Goal: Task Accomplishment & Management: Manage account settings

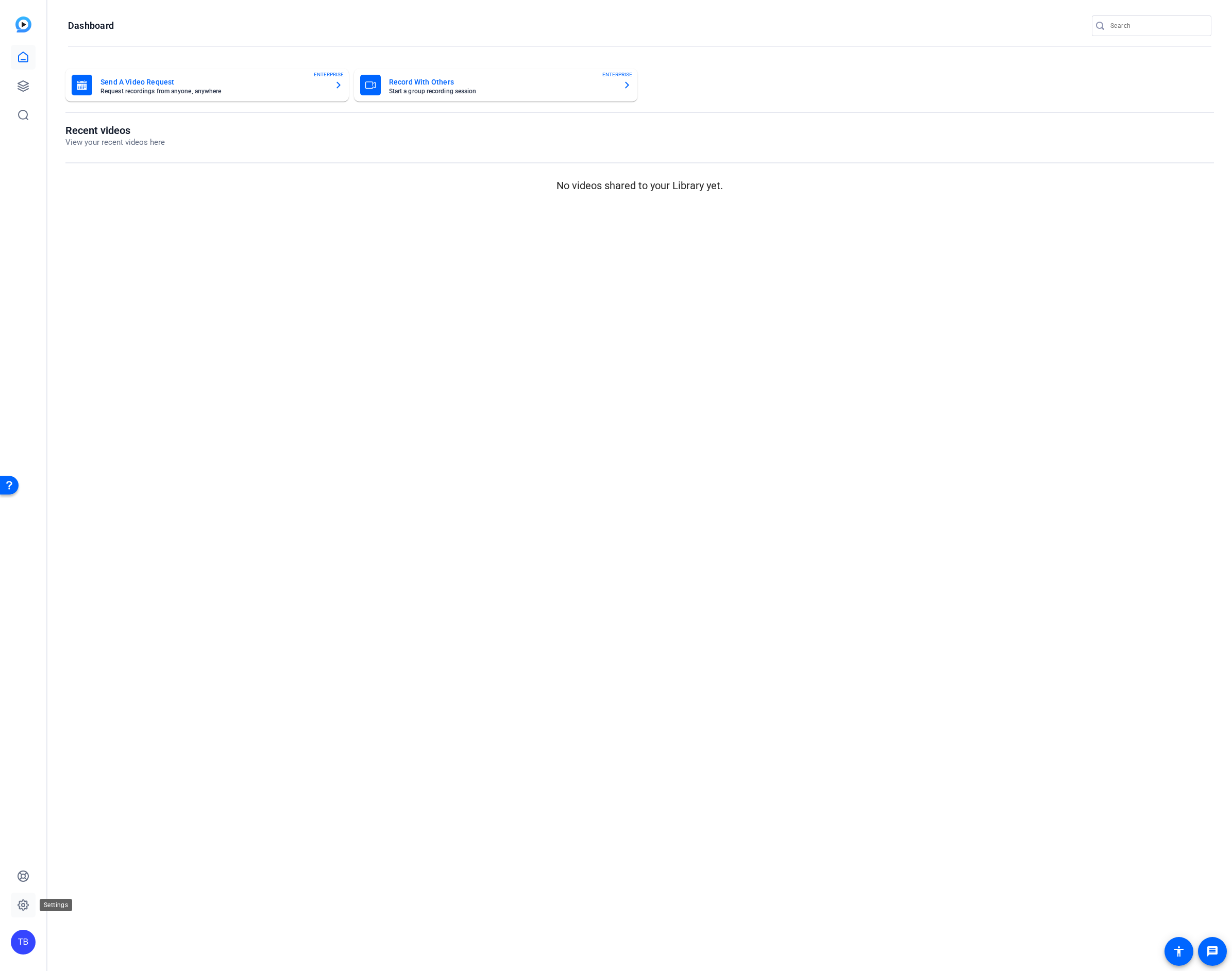
click at [17, 904] on icon at bounding box center [23, 904] width 13 height 13
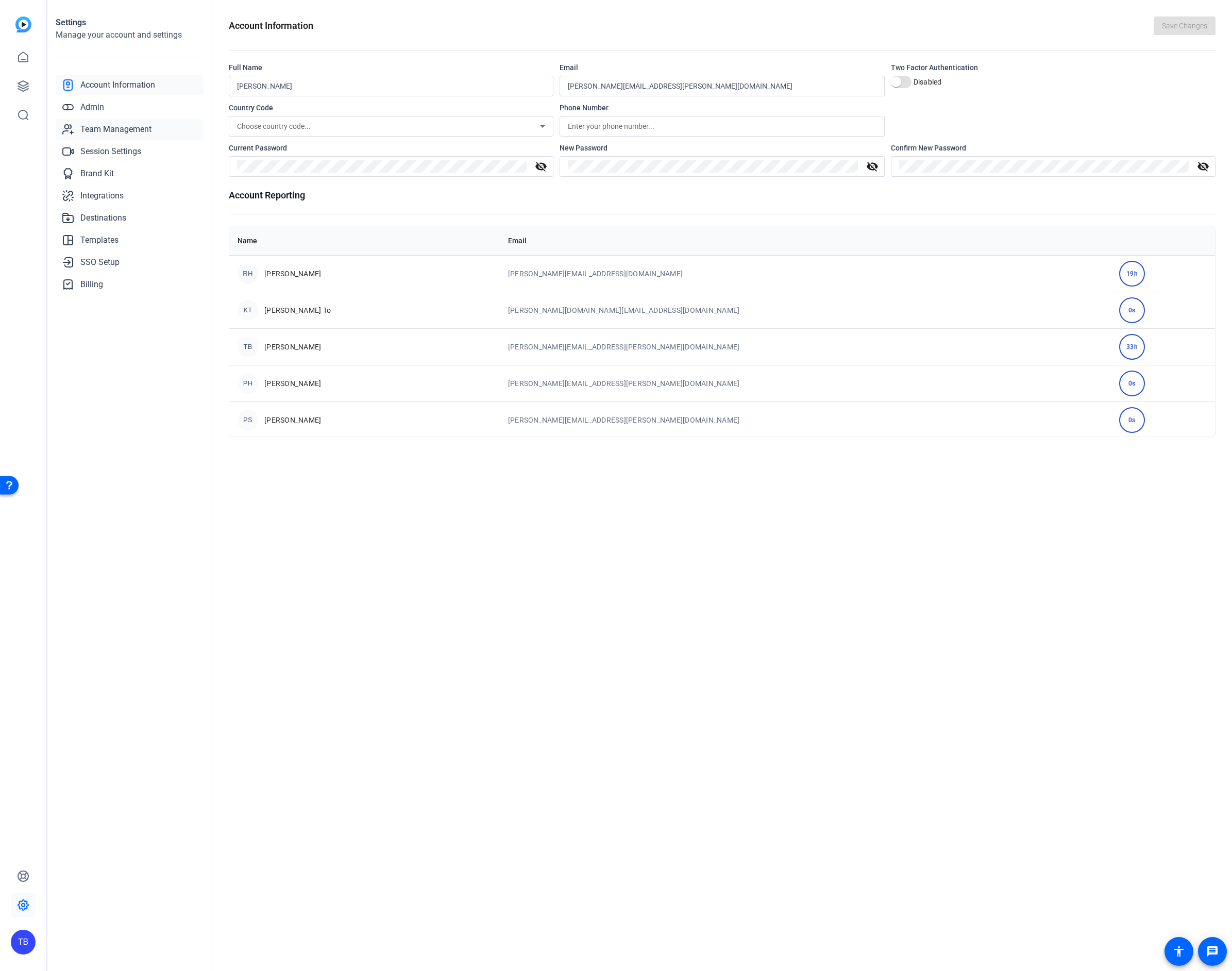
click at [134, 124] on span "Team Management" at bounding box center [116, 129] width 72 height 13
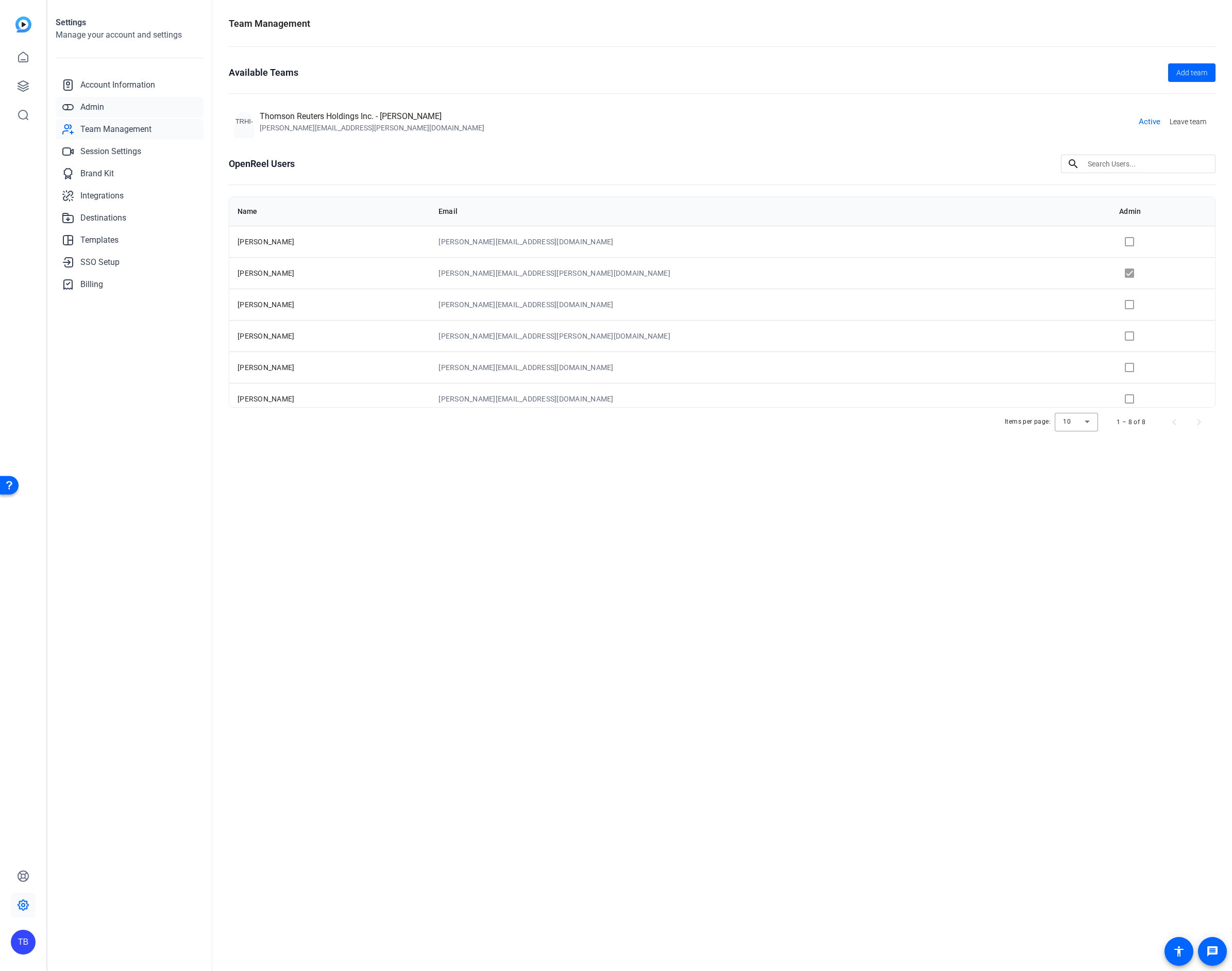
click at [97, 107] on span "Admin" at bounding box center [92, 106] width 24 height 13
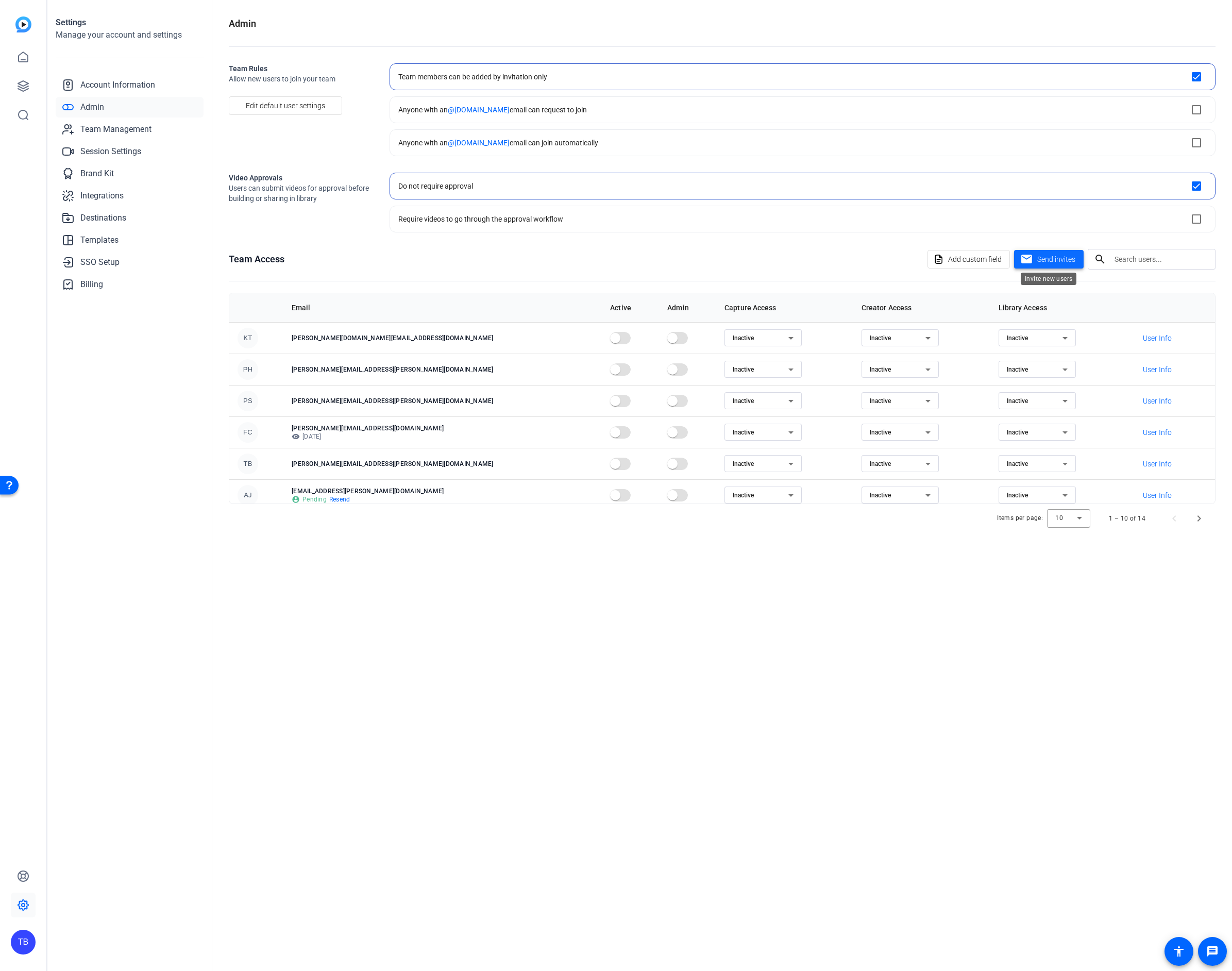
click at [1052, 260] on span "Send invites" at bounding box center [1056, 259] width 38 height 11
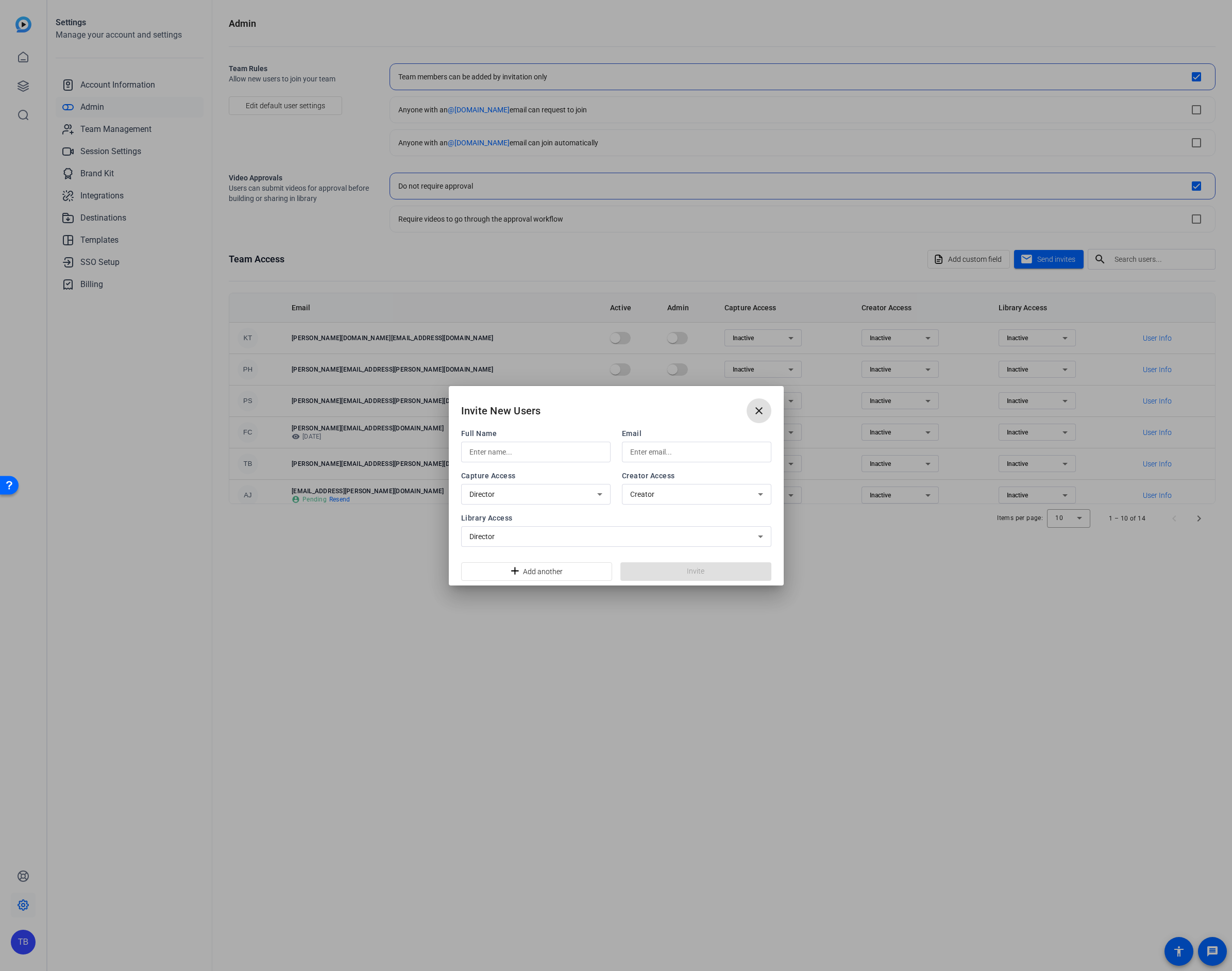
click at [562, 450] on input "text" at bounding box center [535, 452] width 132 height 13
type input "[PERSON_NAME]"
type input "[PERSON_NAME][EMAIL_ADDRESS][PERSON_NAME][DOMAIN_NAME]"
click at [635, 492] on span "Creator" at bounding box center [642, 494] width 24 height 9
click at [645, 529] on span "Inactive" at bounding box center [642, 533] width 23 height 13
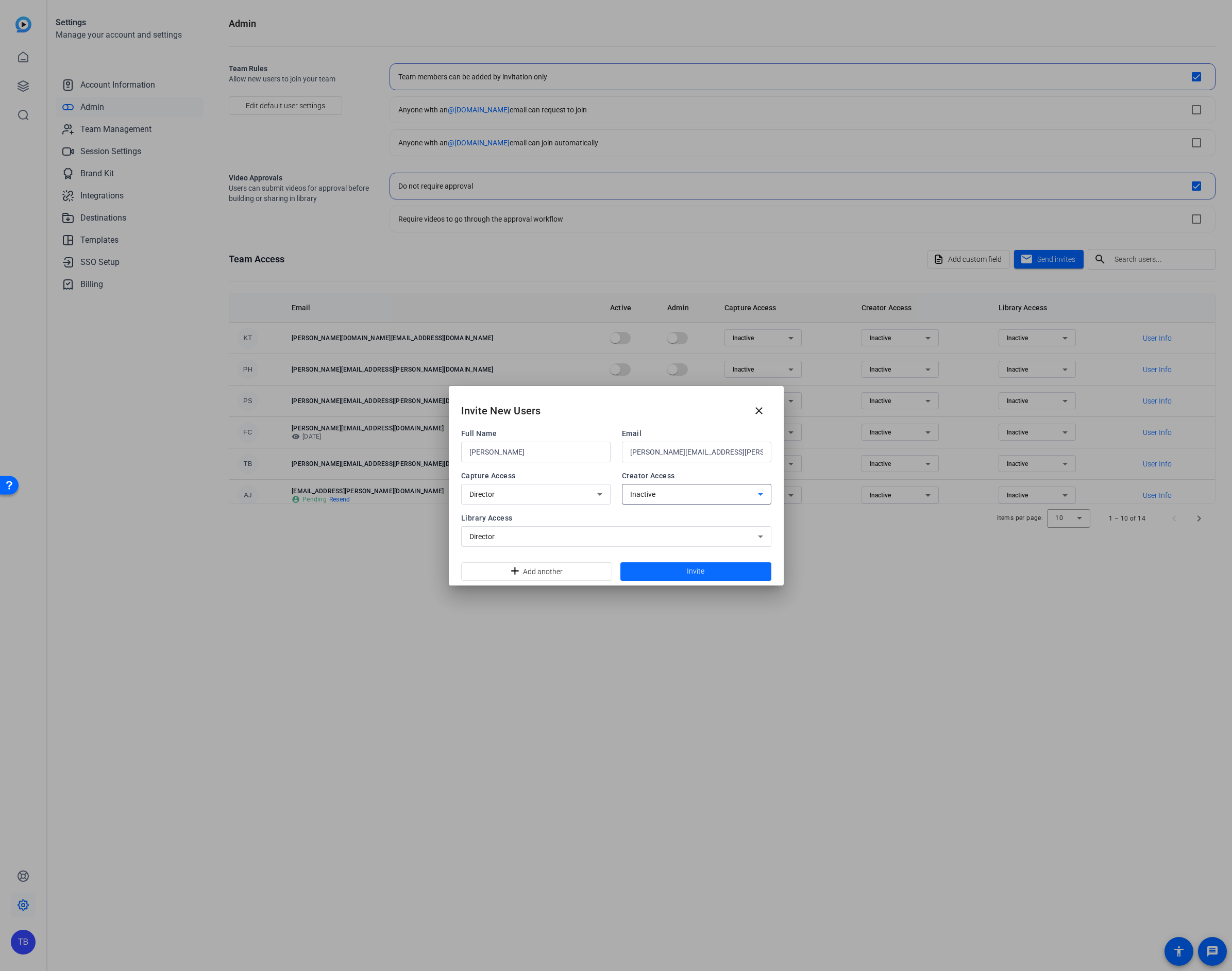
click at [654, 574] on span at bounding box center [696, 572] width 151 height 25
click at [763, 410] on mat-icon "close" at bounding box center [759, 410] width 13 height 13
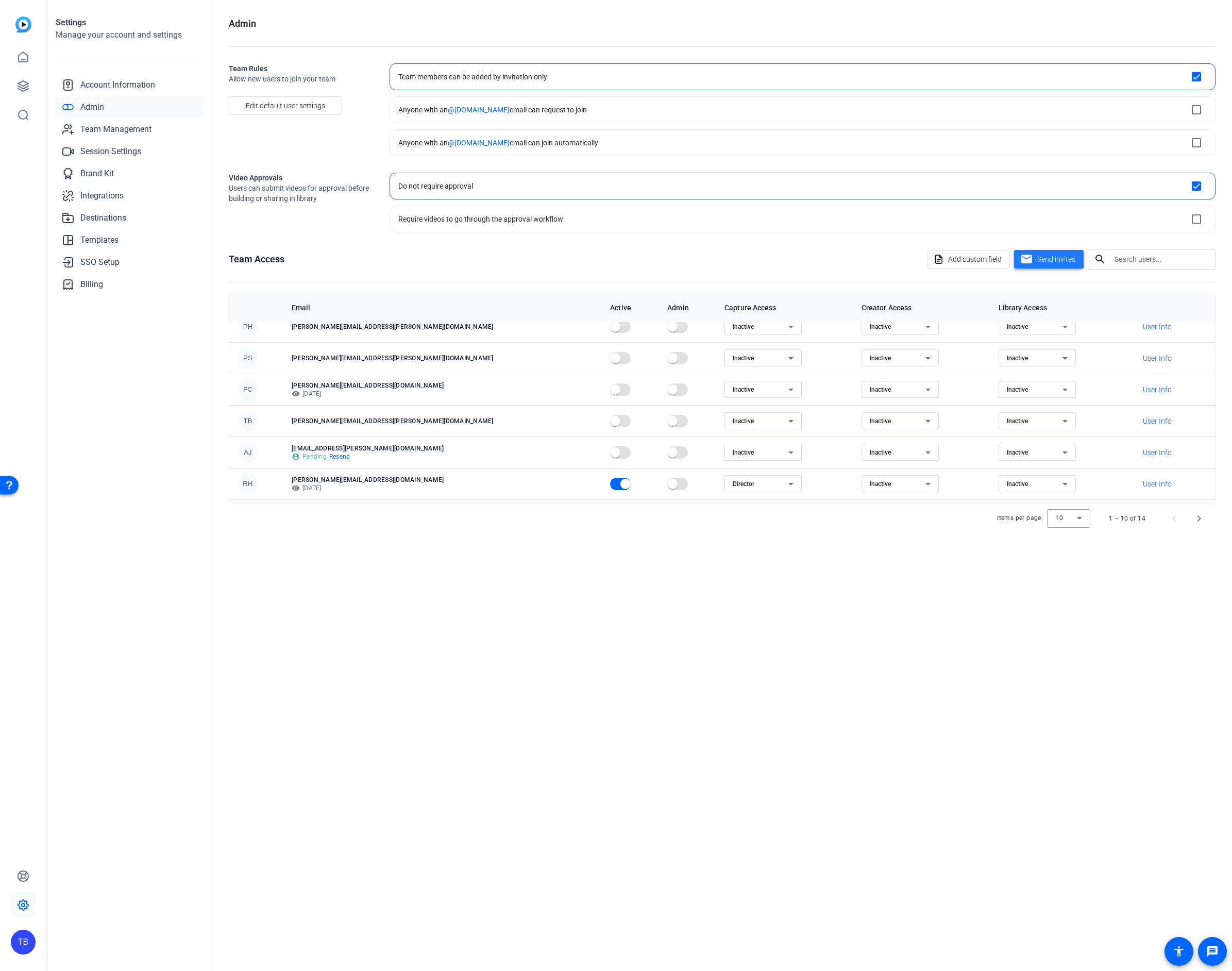
scroll to position [44, 0]
click at [1143, 455] on span "User Info" at bounding box center [1158, 452] width 29 height 11
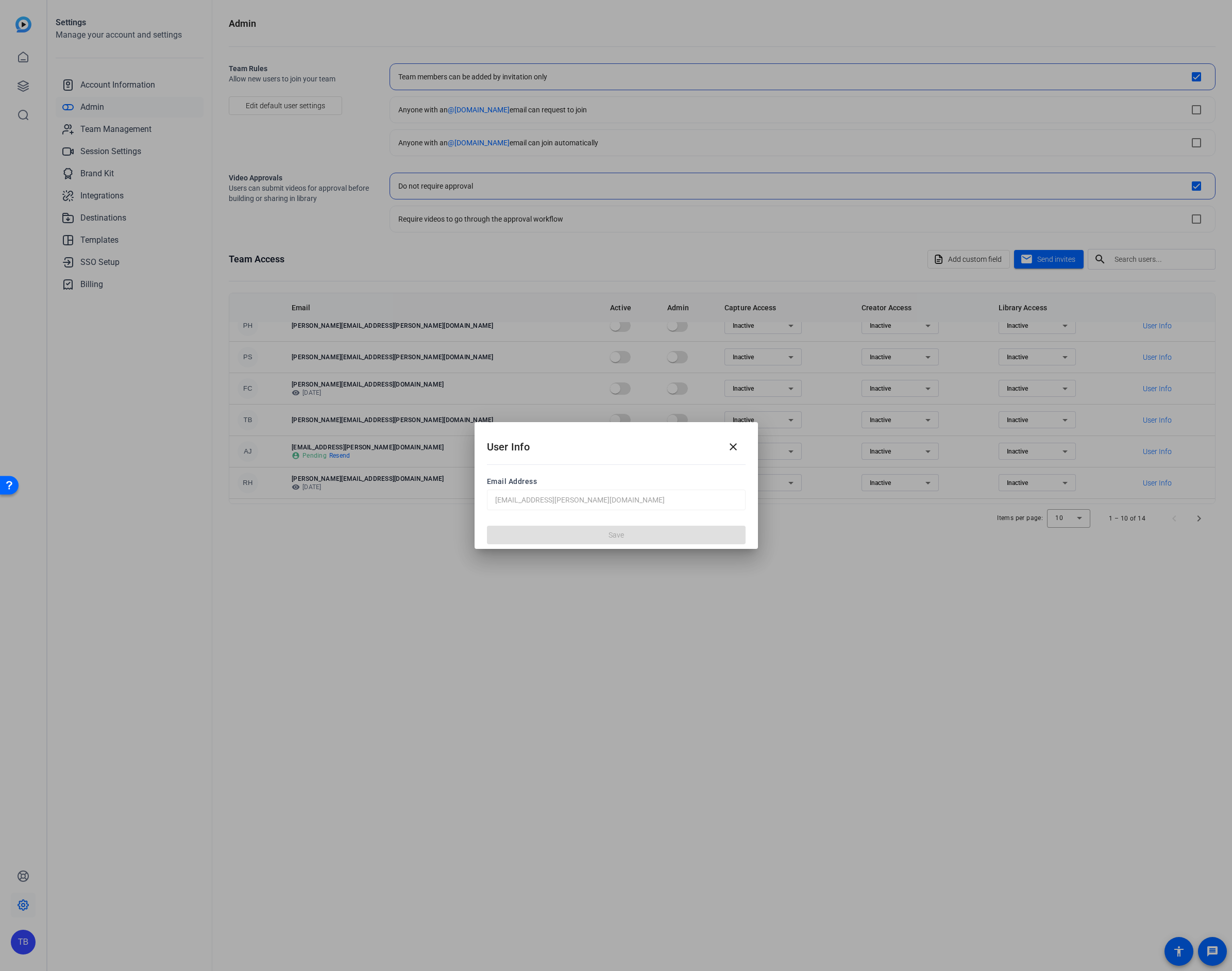
click at [734, 448] on mat-icon "close" at bounding box center [733, 447] width 13 height 13
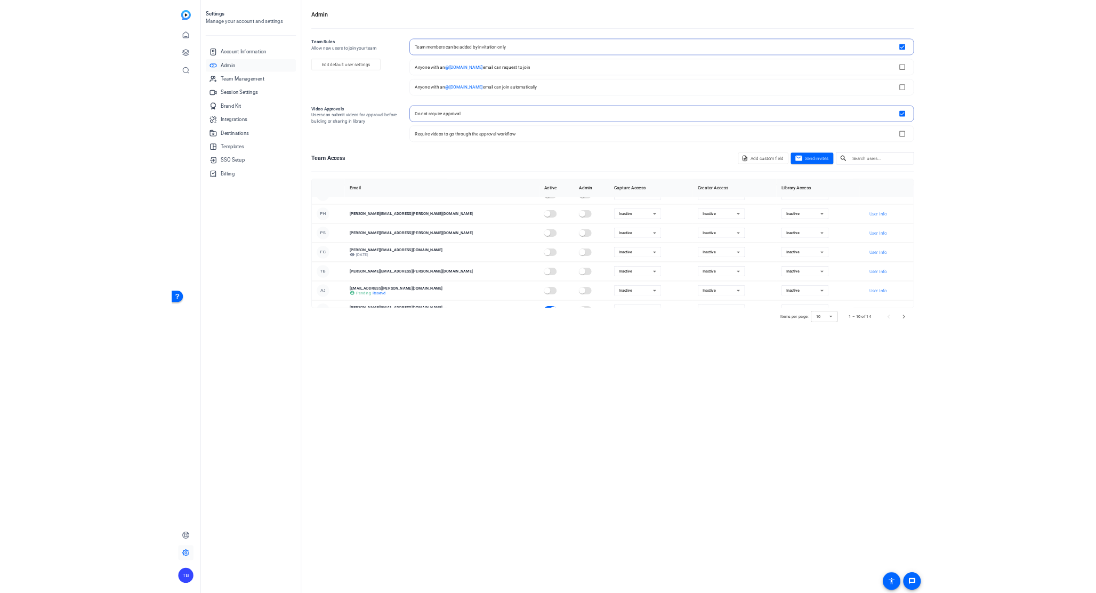
scroll to position [0, 0]
